Goal: Entertainment & Leisure: Consume media (video, audio)

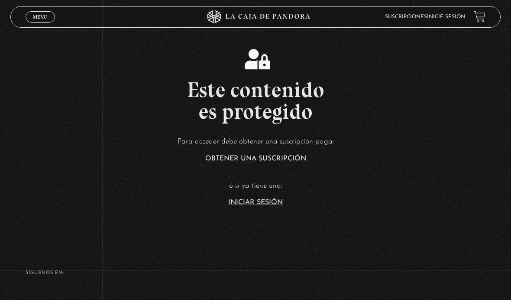
click at [264, 206] on link "Iniciar Sesión" at bounding box center [255, 202] width 55 height 7
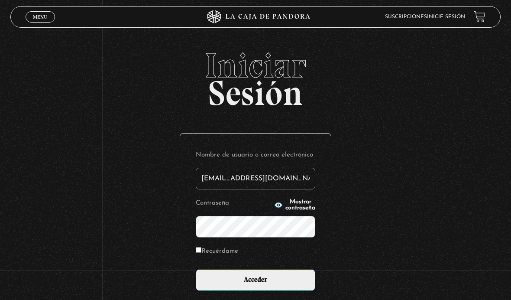
type input "tamarachaves1994@gmail.com"
click at [256, 285] on input "Acceder" at bounding box center [256, 280] width 120 height 22
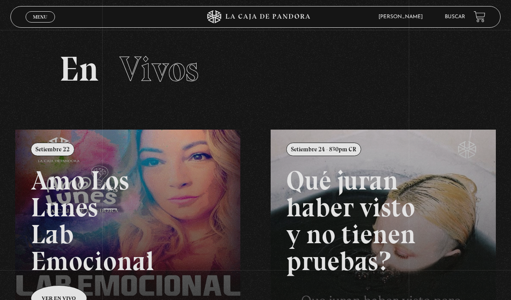
click at [40, 21] on link "Menu Cerrar" at bounding box center [40, 16] width 29 height 11
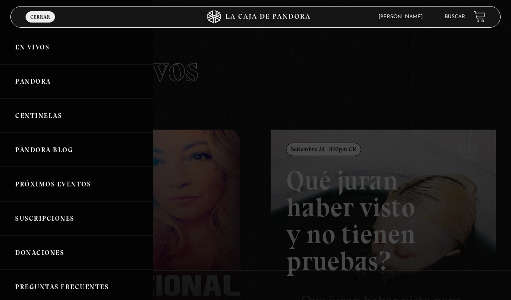
click at [24, 112] on link "Centinelas" at bounding box center [76, 115] width 153 height 34
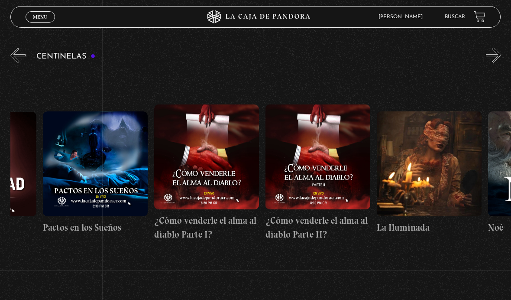
scroll to position [0, 4315]
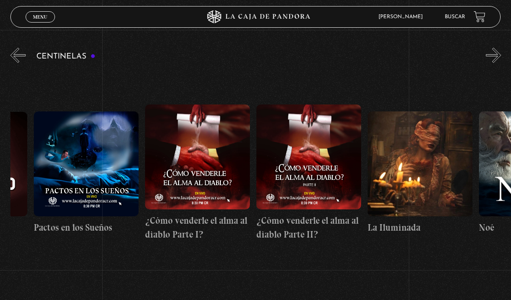
click at [213, 172] on figure at bounding box center [197, 156] width 105 height 105
